Goal: Information Seeking & Learning: Learn about a topic

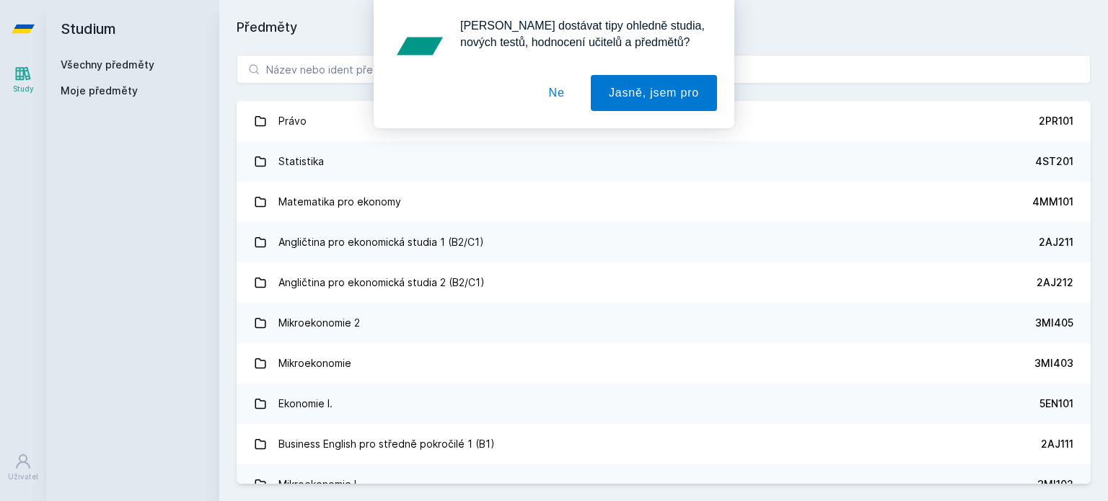
click at [560, 90] on button "Ne" at bounding box center [557, 93] width 52 height 36
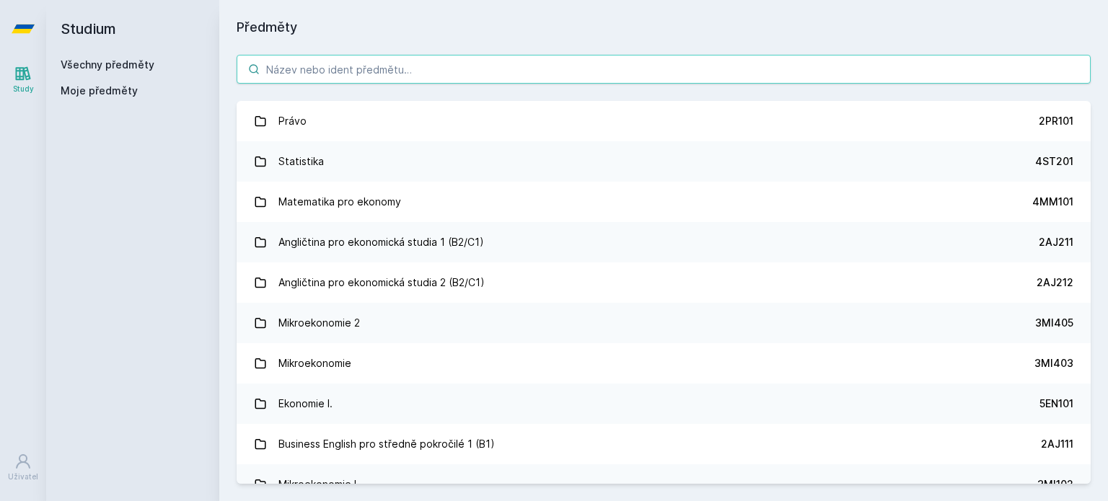
click at [554, 74] on input "search" at bounding box center [663, 69] width 854 height 29
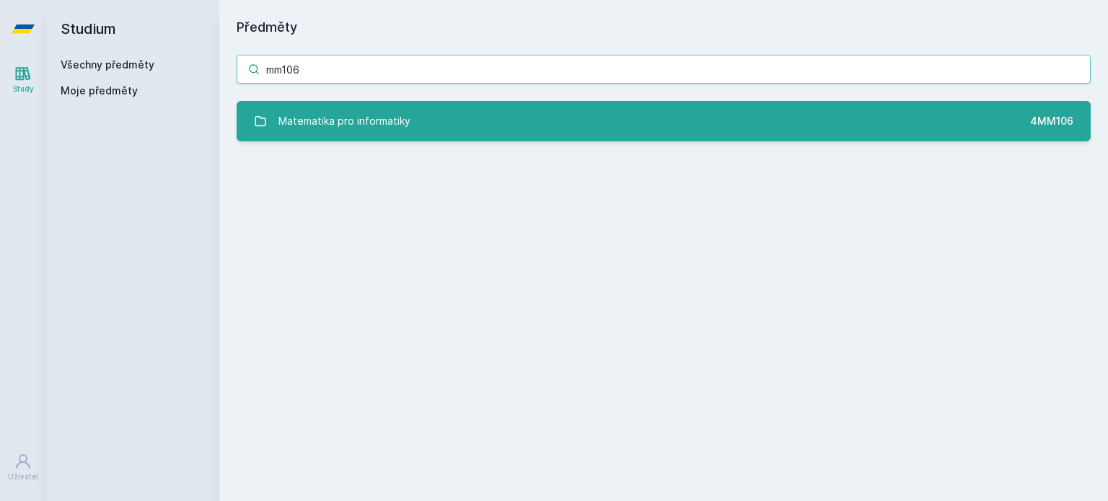
type input "mm106"
click at [362, 121] on div "Matematika pro informatiky" at bounding box center [344, 121] width 132 height 29
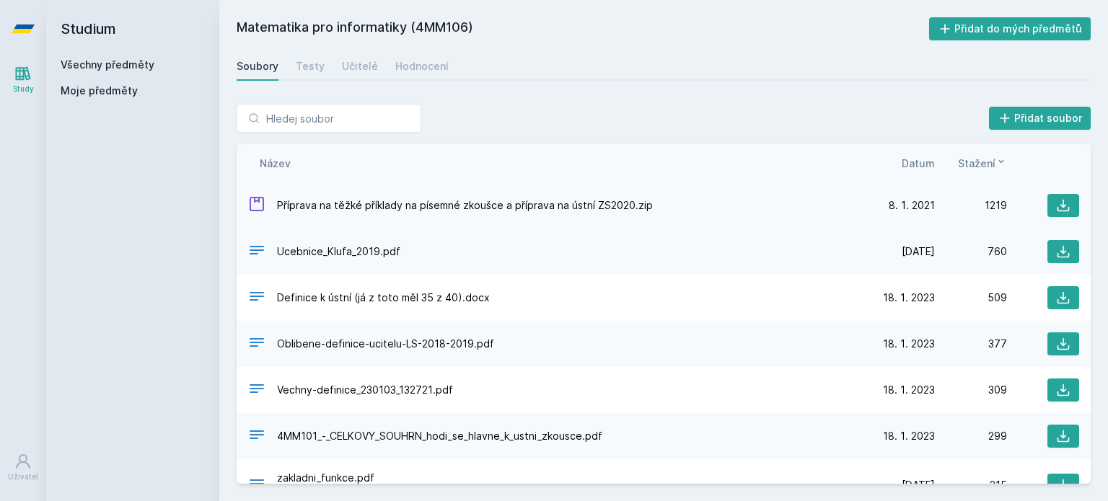
click at [510, 209] on span "Příprava na těžké příklady na písemné zkoušce a příprava na ústní ZS2020.zip" at bounding box center [465, 205] width 376 height 14
drag, startPoint x: 625, startPoint y: 207, endPoint x: 552, endPoint y: 205, distance: 73.6
click at [552, 205] on span "Příprava na těžké příklady na písemné zkoušce a příprava na ústní ZS2020.zip" at bounding box center [465, 205] width 376 height 14
click at [627, 211] on span "Příprava na těžké příklady na písemné zkoušce a příprava na ústní ZS2020.zip" at bounding box center [465, 205] width 376 height 14
